Goal: Task Accomplishment & Management: Manage account settings

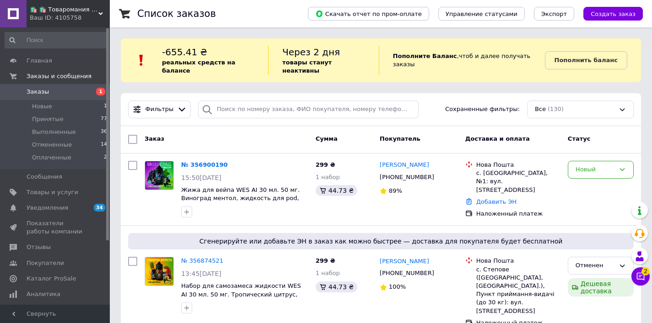
click at [263, 133] on div "Заказ" at bounding box center [226, 139] width 171 height 16
click at [224, 149] on div "Заказ Сумма Покупатель Доставка и оплата Статус" at bounding box center [381, 139] width 520 height 27
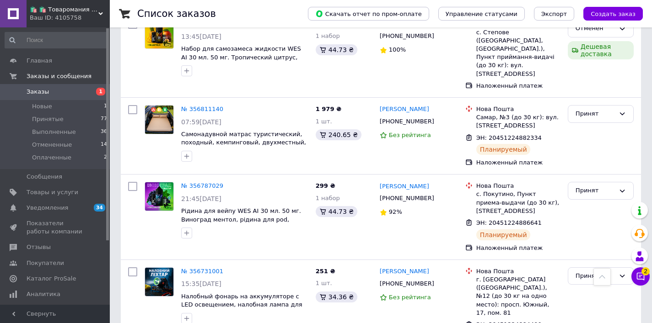
scroll to position [256, 0]
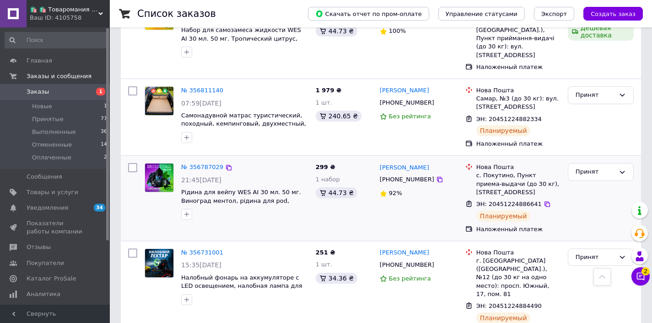
click at [201, 162] on div "№ 356787029" at bounding box center [202, 167] width 44 height 11
click at [201, 164] on link "№ 356787029" at bounding box center [202, 167] width 42 height 7
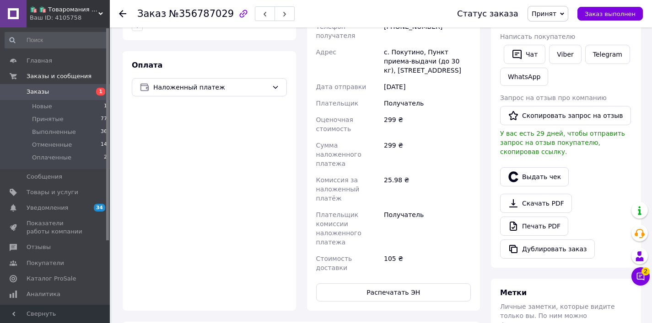
scroll to position [378, 0]
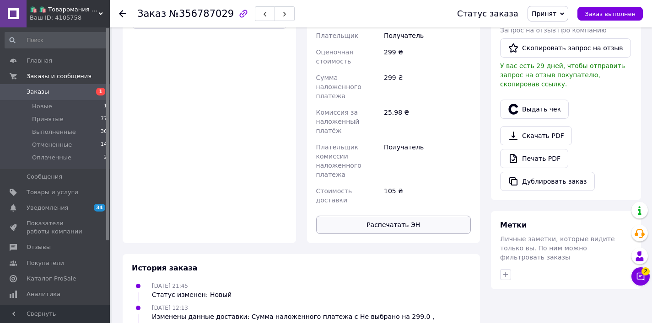
click at [428, 216] on button "Распечатать ЭН" at bounding box center [393, 225] width 155 height 18
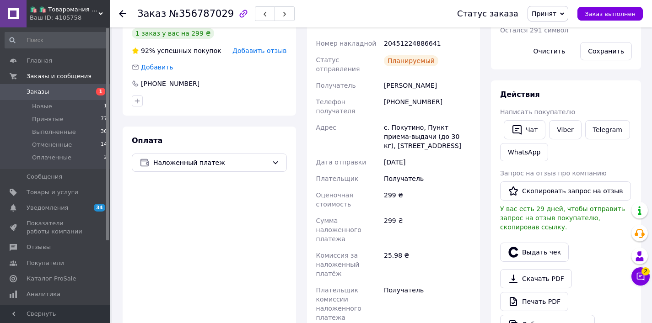
scroll to position [231, 0]
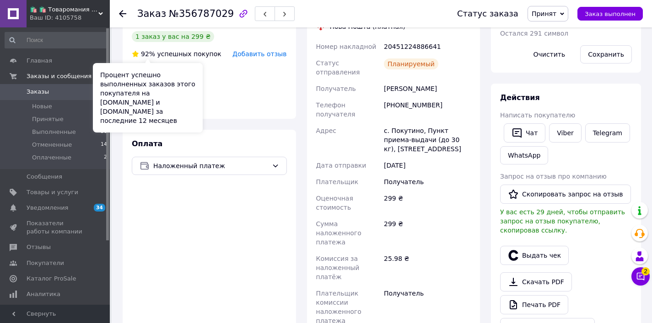
click at [77, 97] on link "Заказы 1" at bounding box center [56, 92] width 112 height 16
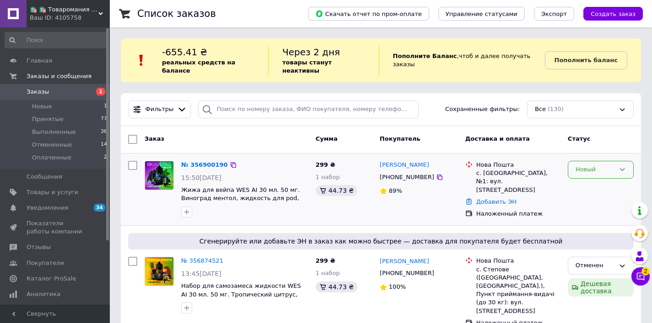
click at [591, 168] on div "Новый" at bounding box center [594, 170] width 39 height 10
click at [351, 127] on div "Заказ Сумма Покупатель Доставка и оплата Статус" at bounding box center [381, 139] width 520 height 27
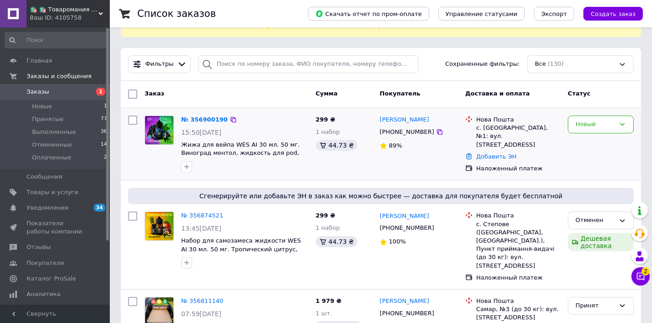
scroll to position [55, 0]
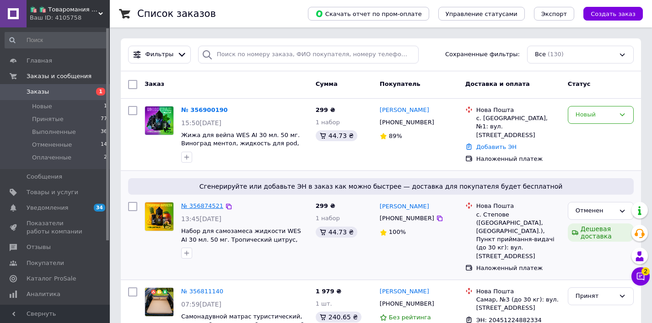
click at [199, 203] on link "№ 356874521" at bounding box center [202, 206] width 42 height 7
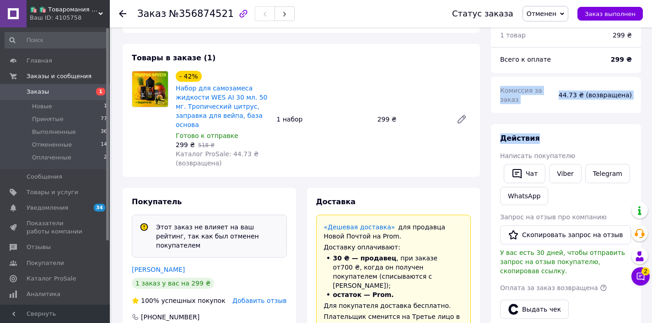
drag, startPoint x: 647, startPoint y: 72, endPoint x: 616, endPoint y: 297, distance: 227.5
click at [616, 297] on div "Заказ №356874521 Статус заказа Отменен Принят Выполнен Оплаченный Заказ выполне…" at bounding box center [382, 303] width 540 height 660
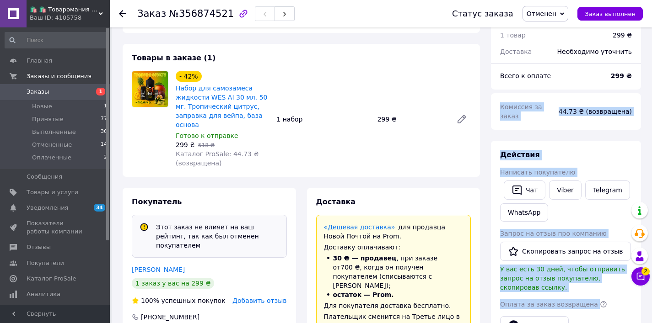
click at [398, 118] on div "299 ₴" at bounding box center [411, 119] width 75 height 13
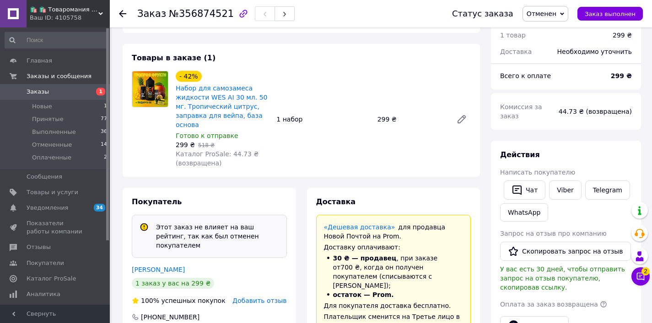
drag, startPoint x: 82, startPoint y: 91, endPoint x: 91, endPoint y: 90, distance: 8.2
click at [82, 91] on span "Заказы" at bounding box center [56, 92] width 58 height 8
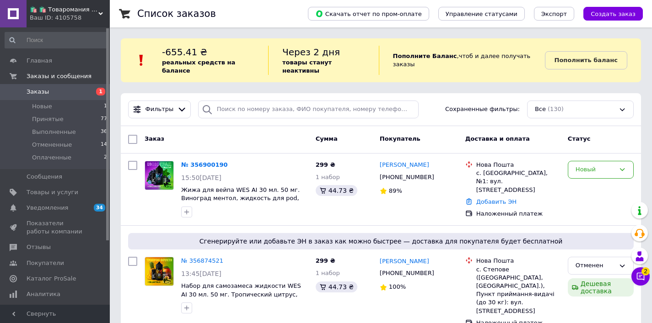
click at [263, 146] on div "Заказ" at bounding box center [226, 139] width 171 height 16
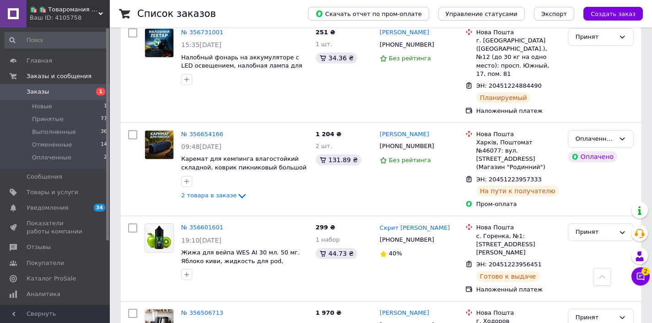
scroll to position [494, 0]
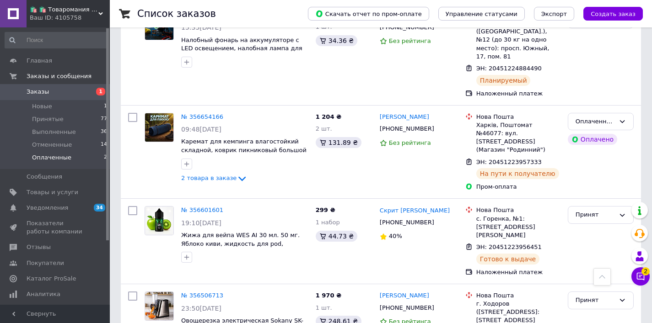
click at [90, 155] on li "Оплаченные 2" at bounding box center [56, 159] width 112 height 17
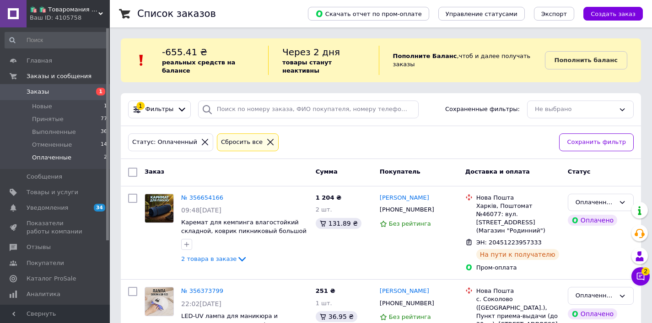
click at [358, 132] on div "Статус: Оплаченный Сбросить все" at bounding box center [339, 142] width 427 height 21
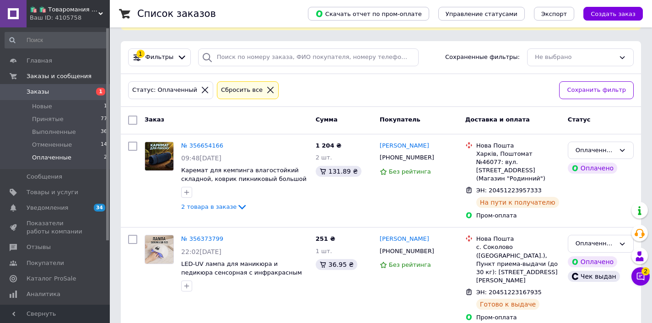
scroll to position [53, 0]
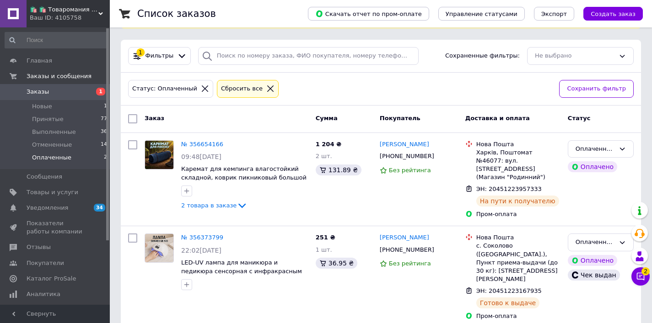
click at [89, 94] on span "1" at bounding box center [97, 92] width 25 height 8
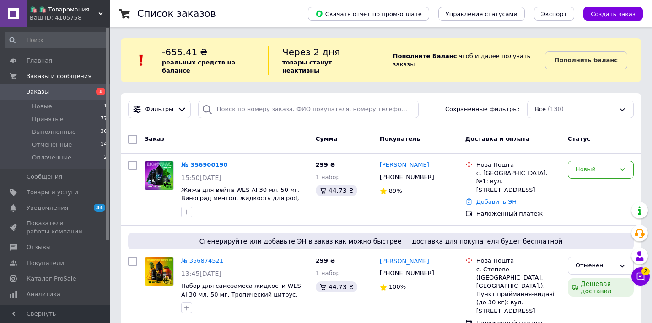
click at [75, 91] on span "Заказы" at bounding box center [56, 92] width 58 height 8
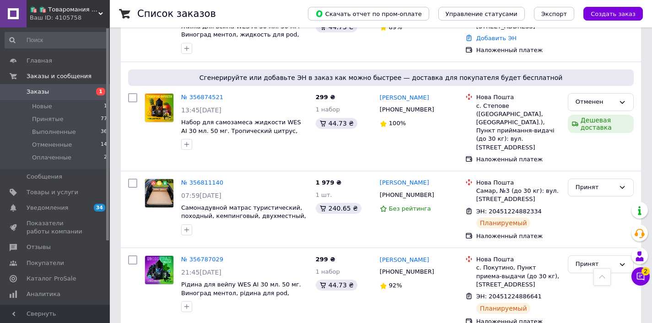
scroll to position [170, 0]
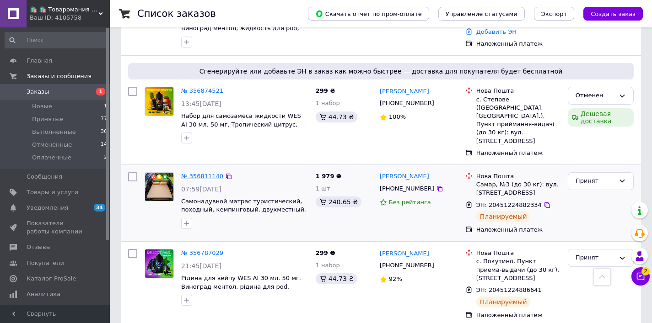
click at [206, 173] on link "№ 356811140" at bounding box center [202, 176] width 42 height 7
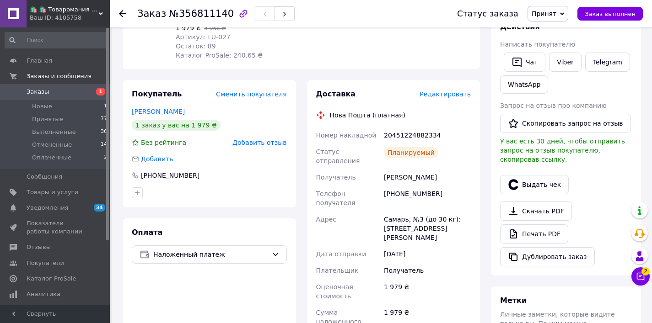
scroll to position [152, 0]
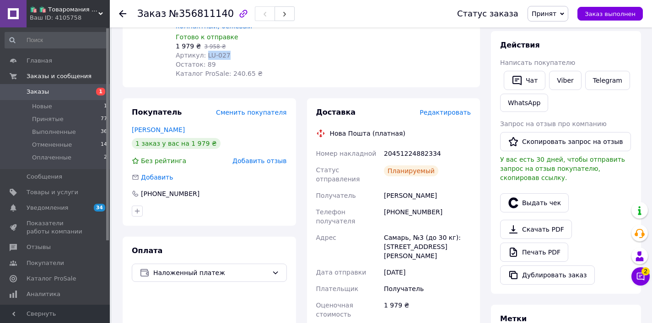
drag, startPoint x: 232, startPoint y: 36, endPoint x: 204, endPoint y: 36, distance: 27.9
click at [204, 51] on div "Артикул: LU-027" at bounding box center [222, 55] width 93 height 9
copy span "LU-027"
click at [308, 49] on div "- 50% Самонадувной матрас туристический, походный, кемпинговый, двухместный, с …" at bounding box center [323, 16] width 302 height 128
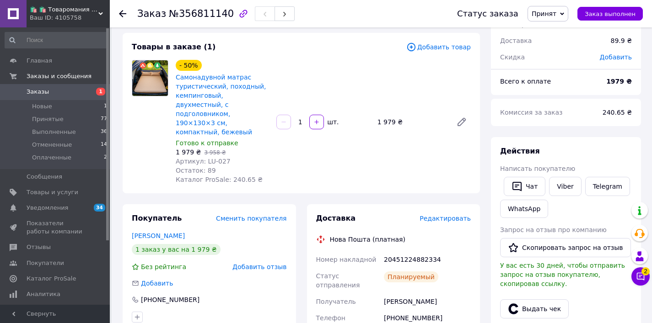
scroll to position [42, 0]
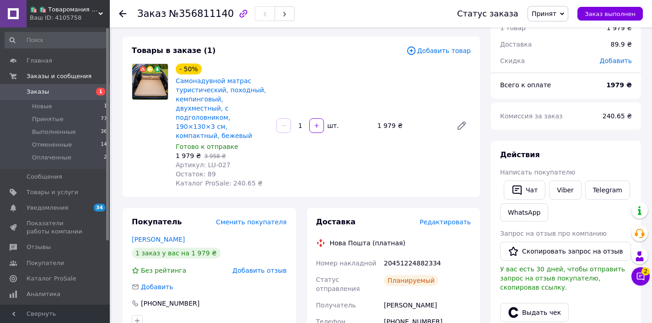
click at [69, 92] on span "Заказы" at bounding box center [56, 92] width 58 height 8
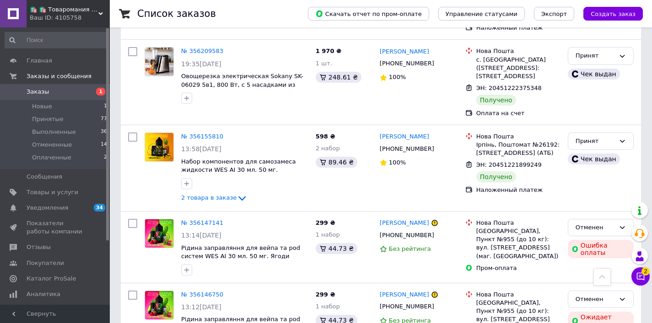
scroll to position [1532, 0]
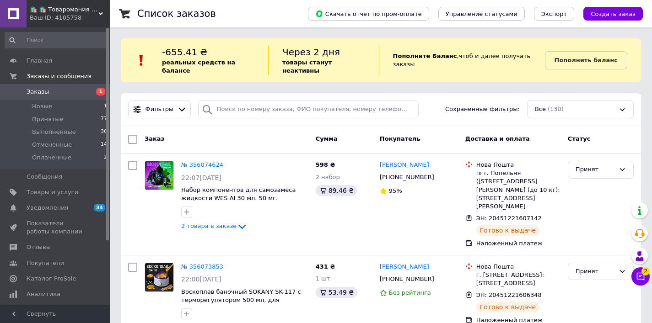
scroll to position [1525, 0]
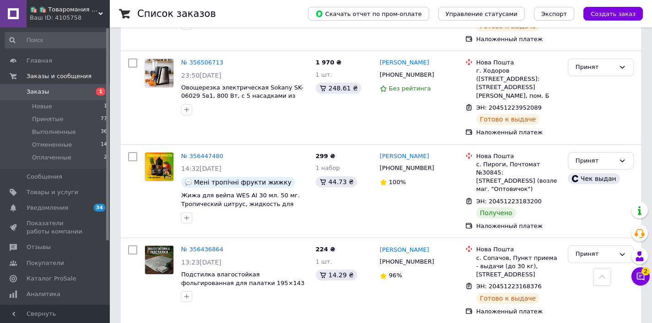
scroll to position [761, 0]
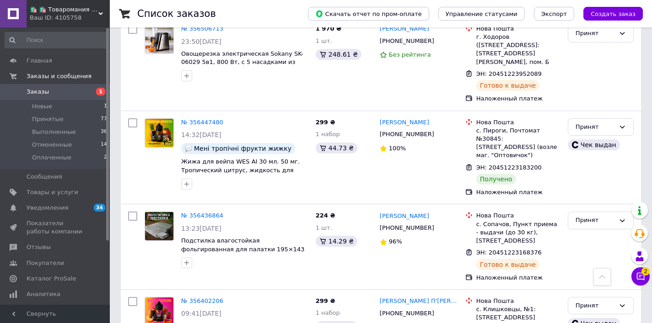
click at [84, 92] on span "Заказы" at bounding box center [56, 92] width 58 height 8
